Goal: Information Seeking & Learning: Understand process/instructions

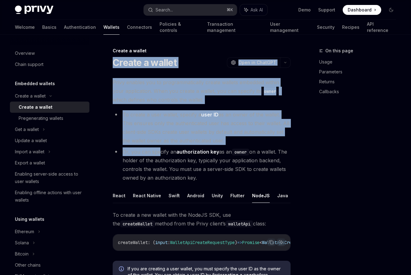
drag, startPoint x: 114, startPoint y: 61, endPoint x: 160, endPoint y: 149, distance: 98.4
click at [122, 196] on button "React" at bounding box center [119, 196] width 13 height 15
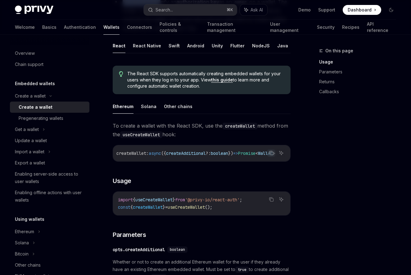
scroll to position [0, 23]
click at [254, 42] on button "NodeJS" at bounding box center [261, 45] width 18 height 15
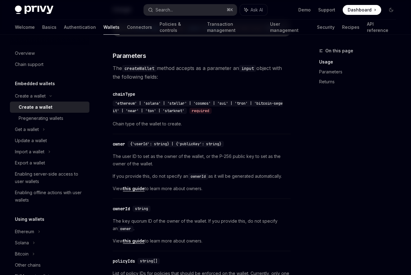
scroll to position [319, 0]
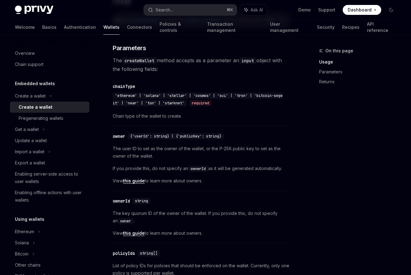
click at [139, 184] on link "this guide" at bounding box center [134, 181] width 22 height 6
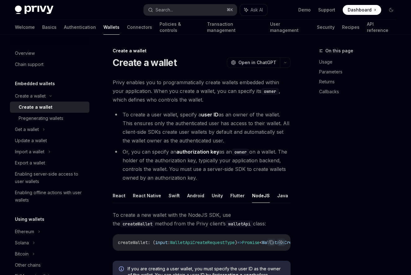
type textarea "*"
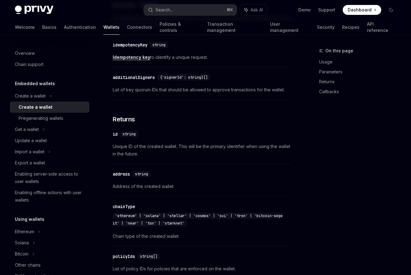
scroll to position [569, 0]
